Goal: Information Seeking & Learning: Learn about a topic

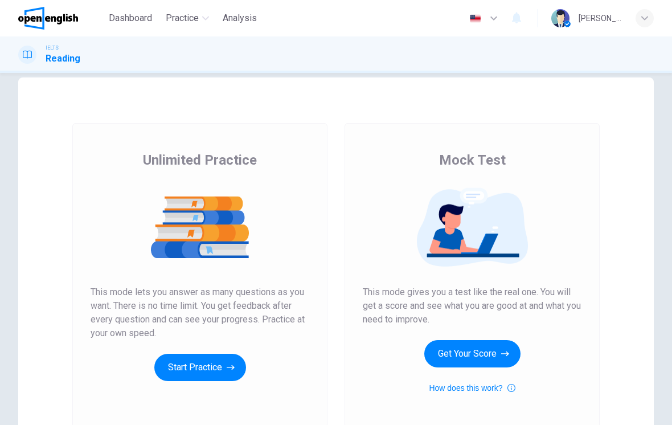
scroll to position [22, 0]
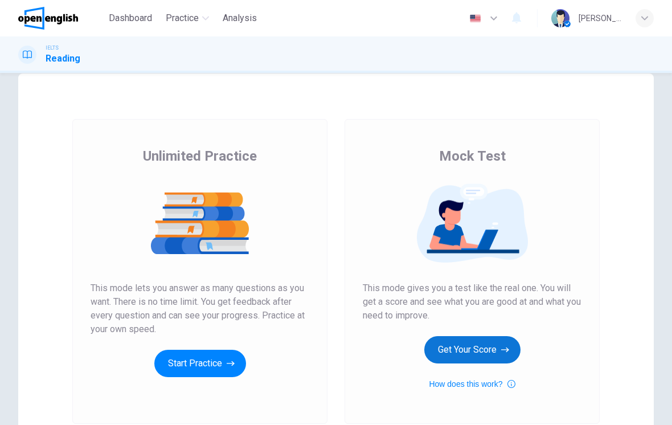
click at [470, 358] on button "Get Your Score" at bounding box center [472, 349] width 96 height 27
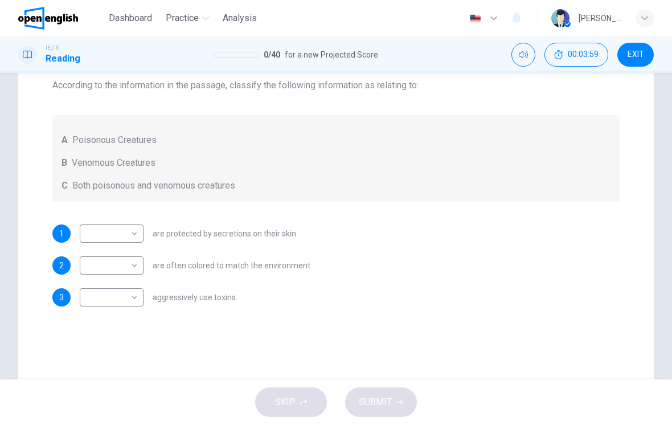
scroll to position [153, 0]
click at [129, 232] on body "This site uses cookies, as explained in our Privacy Policy . If you agree to th…" at bounding box center [336, 212] width 672 height 425
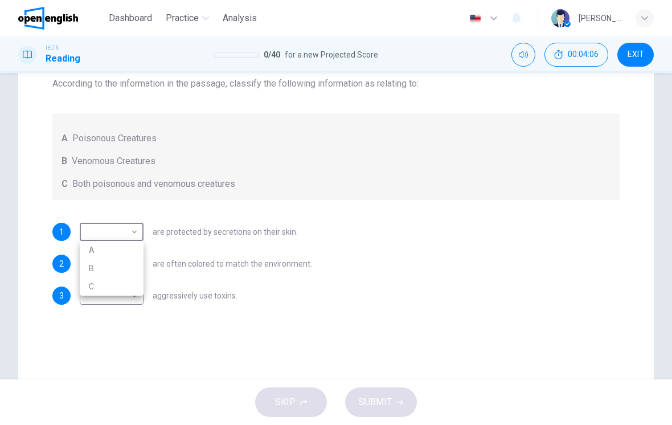
click at [134, 248] on li "A" at bounding box center [112, 250] width 64 height 18
type input "*"
click at [135, 264] on body "This site uses cookies, as explained in our Privacy Policy . If you agree to th…" at bounding box center [336, 212] width 672 height 425
click at [127, 302] on li "B" at bounding box center [112, 300] width 64 height 18
type input "*"
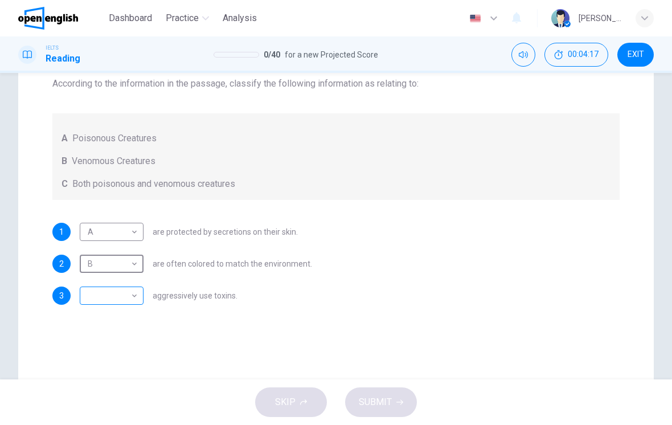
click at [122, 301] on body "This site uses cookies, as explained in our Privacy Policy . If you agree to th…" at bounding box center [336, 212] width 672 height 425
click at [129, 348] on li "C" at bounding box center [112, 350] width 64 height 18
type input "*"
click at [397, 404] on icon "button" at bounding box center [399, 402] width 7 height 7
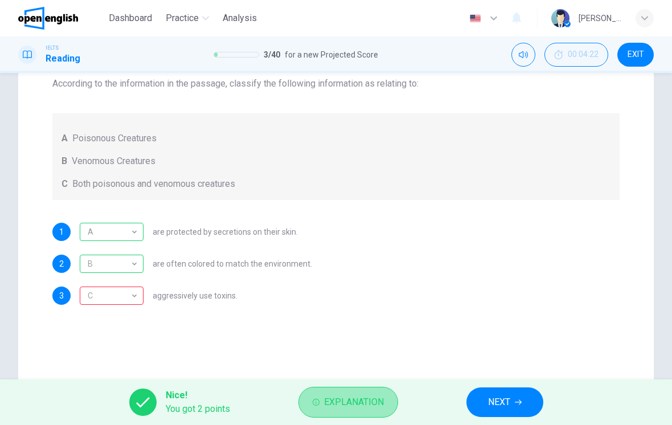
click at [381, 399] on span "Explanation" at bounding box center [354, 402] width 60 height 16
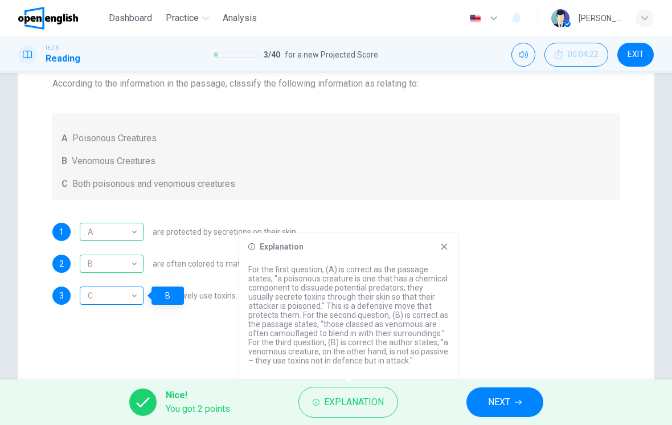
click at [133, 301] on div "C" at bounding box center [110, 296] width 60 height 32
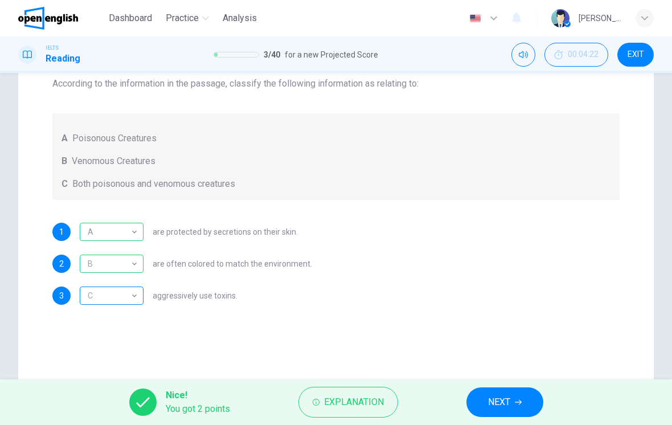
click at [133, 301] on div "C" at bounding box center [110, 296] width 60 height 32
click at [134, 300] on div "C" at bounding box center [110, 296] width 60 height 32
click at [126, 301] on div "C" at bounding box center [110, 296] width 60 height 32
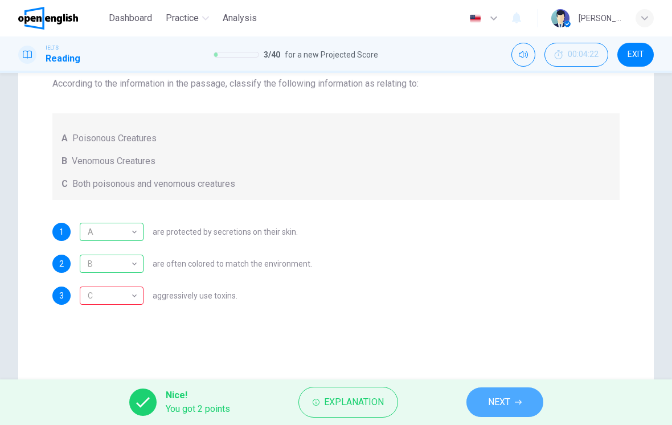
click at [536, 402] on button "NEXT" at bounding box center [504, 402] width 77 height 30
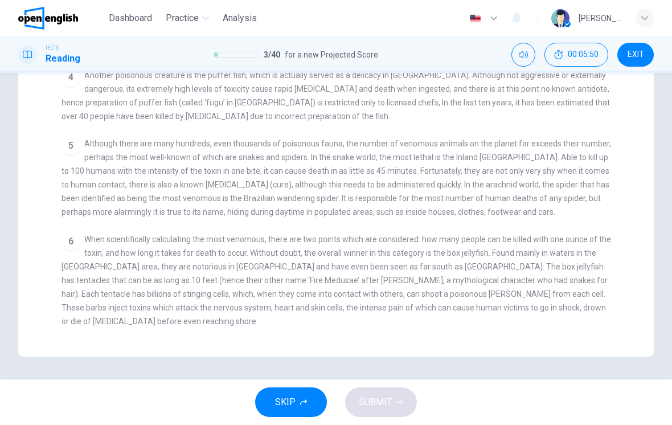
scroll to position [306, 0]
click at [604, 240] on span "When scientifically calculating the most venomous, there are two points which a…" at bounding box center [337, 280] width 550 height 91
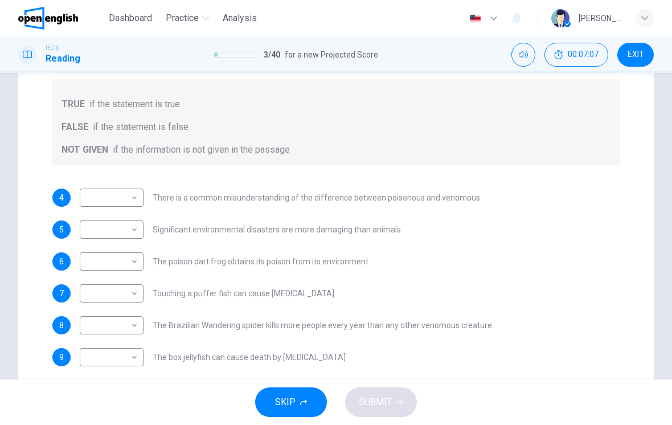
scroll to position [189, 0]
click at [345, 200] on span "There is a common misunderstanding of the difference between poisonous and veno…" at bounding box center [317, 197] width 328 height 8
click at [134, 200] on body "This site uses cookies, as explained in our Privacy Policy . If you agree to th…" at bounding box center [336, 212] width 672 height 425
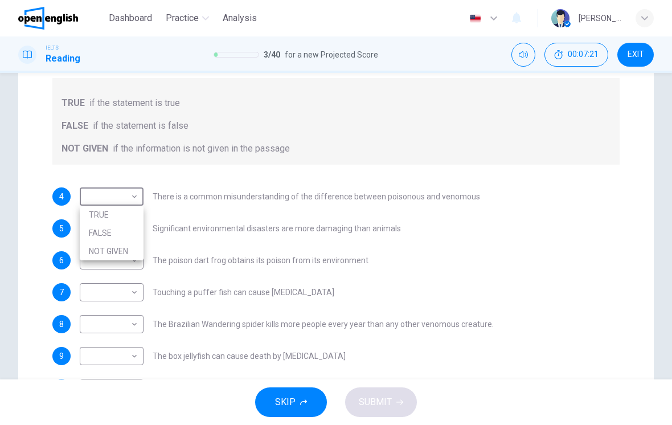
click at [249, 226] on div at bounding box center [336, 212] width 672 height 425
click at [133, 232] on body "This site uses cookies, as explained in our Privacy Policy . If you agree to th…" at bounding box center [336, 212] width 672 height 425
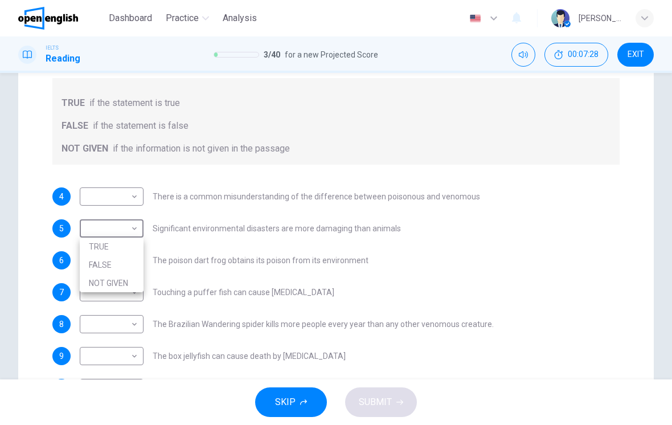
click at [125, 259] on li "FALSE" at bounding box center [112, 265] width 64 height 18
type input "*****"
click at [126, 194] on body "This site uses cookies, as explained in our Privacy Policy . If you agree to th…" at bounding box center [336, 212] width 672 height 425
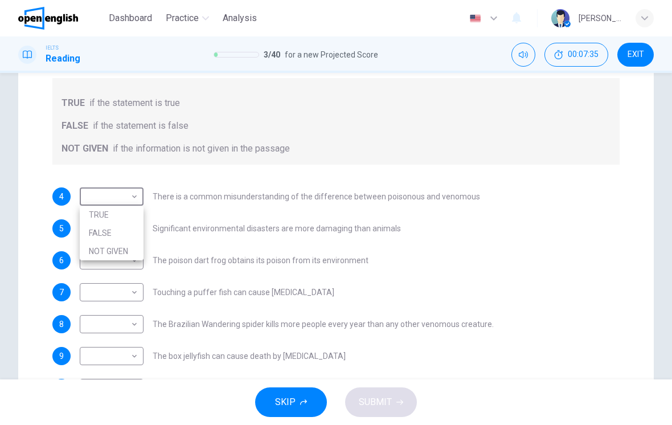
click at [138, 233] on li "FALSE" at bounding box center [112, 233] width 64 height 18
type input "*****"
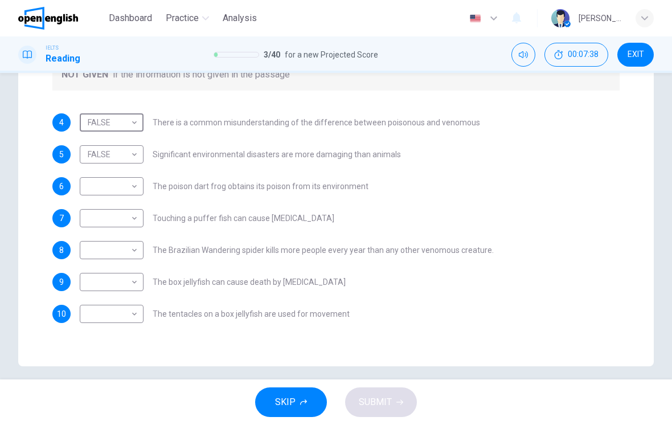
scroll to position [264, 0]
click at [113, 181] on body "This site uses cookies, as explained in our Privacy Policy . If you agree to th…" at bounding box center [336, 212] width 672 height 425
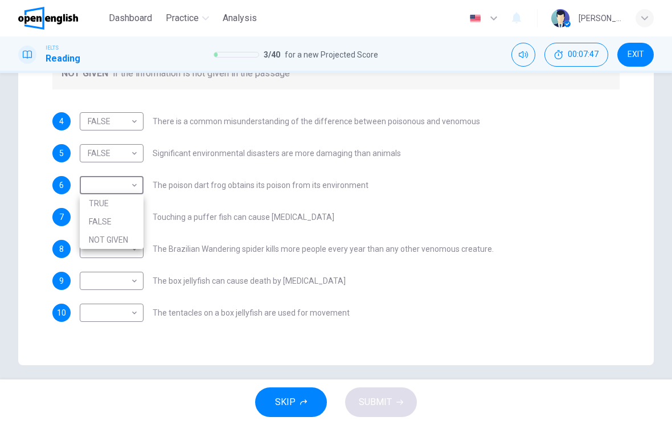
click at [125, 225] on li "FALSE" at bounding box center [112, 221] width 64 height 18
type input "*****"
click at [138, 217] on body "This site uses cookies, as explained in our Privacy Policy . If you agree to th…" at bounding box center [336, 212] width 672 height 425
click at [134, 256] on li "FALSE" at bounding box center [112, 253] width 64 height 18
type input "*****"
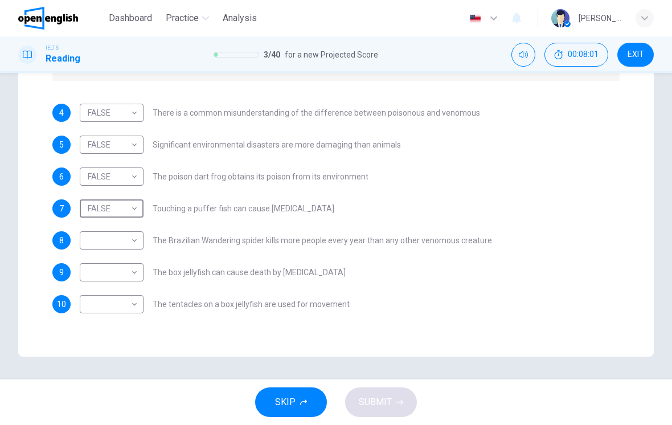
scroll to position [272, 0]
click at [138, 272] on body "This site uses cookies, as explained in our Privacy Policy . If you agree to th…" at bounding box center [336, 212] width 672 height 425
click at [119, 290] on li "TRUE" at bounding box center [112, 290] width 64 height 18
type input "****"
click at [129, 312] on body "This site uses cookies, as explained in our Privacy Policy . If you agree to th…" at bounding box center [336, 212] width 672 height 425
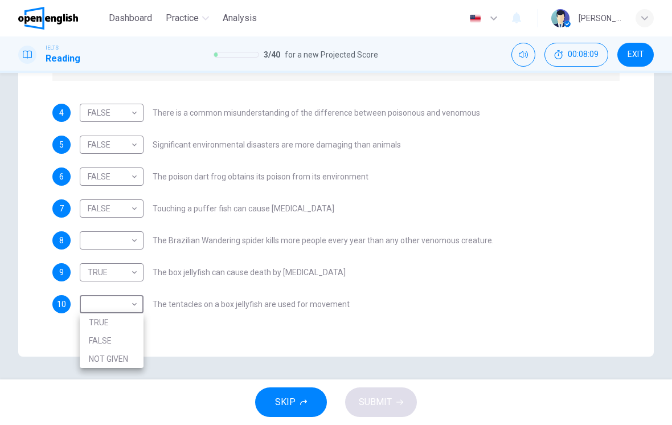
click at [126, 337] on li "FALSE" at bounding box center [112, 340] width 64 height 18
click at [122, 306] on body "This site uses cookies, as explained in our Privacy Policy . If you agree to th…" at bounding box center [336, 212] width 672 height 425
click at [129, 361] on li "NOT GIVEN" at bounding box center [112, 359] width 64 height 18
type input "*********"
click at [126, 239] on body "This site uses cookies, as explained in our Privacy Policy . If you agree to th…" at bounding box center [336, 212] width 672 height 425
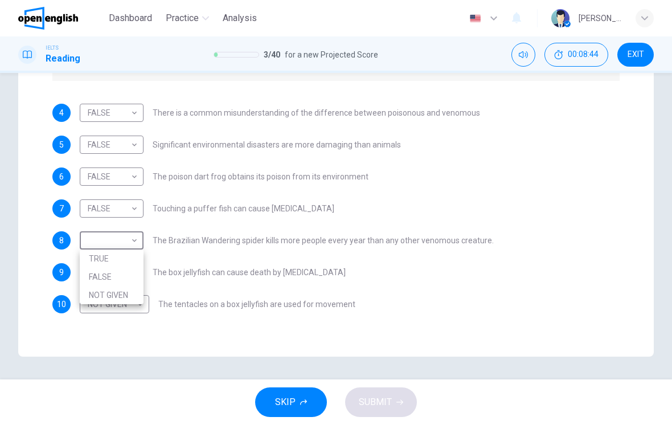
click at [134, 294] on li "NOT GIVEN" at bounding box center [112, 295] width 64 height 18
type input "*********"
